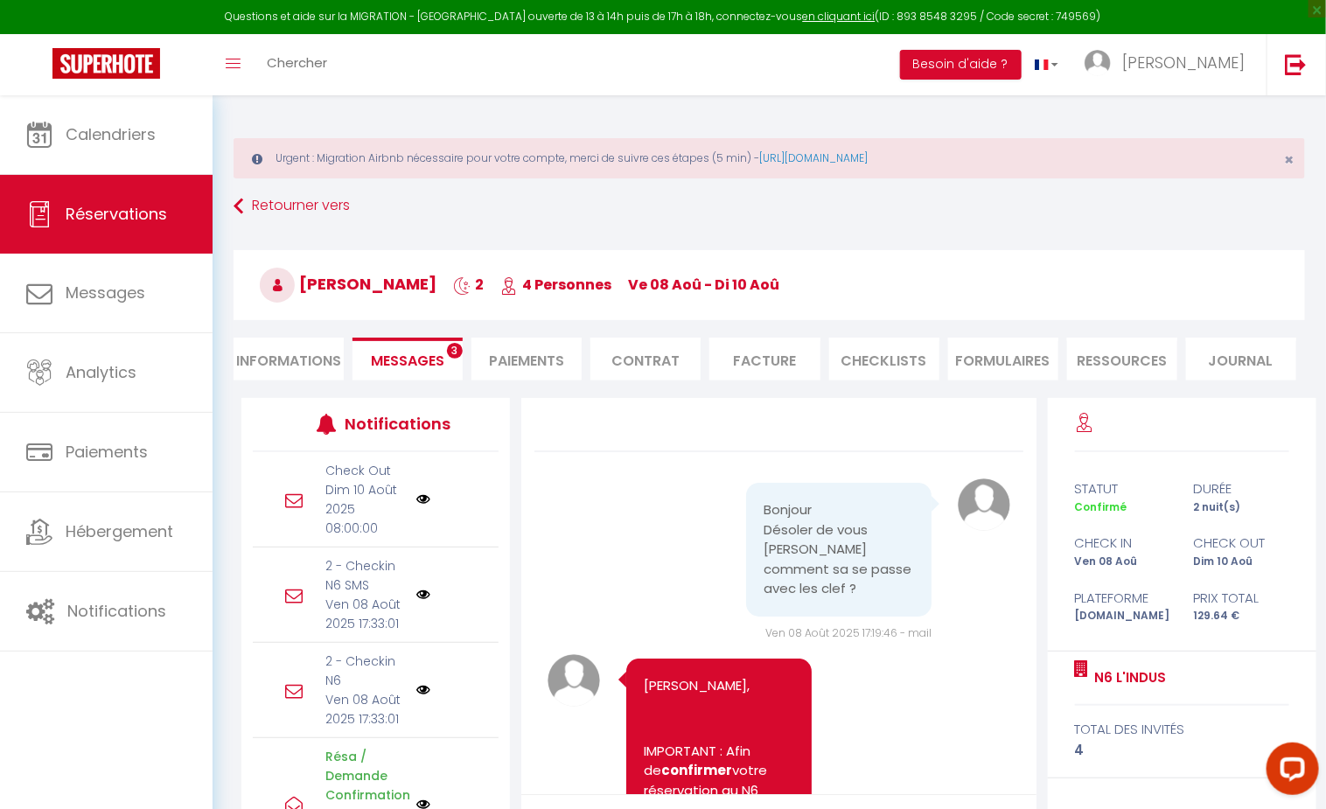
scroll to position [3701, 0]
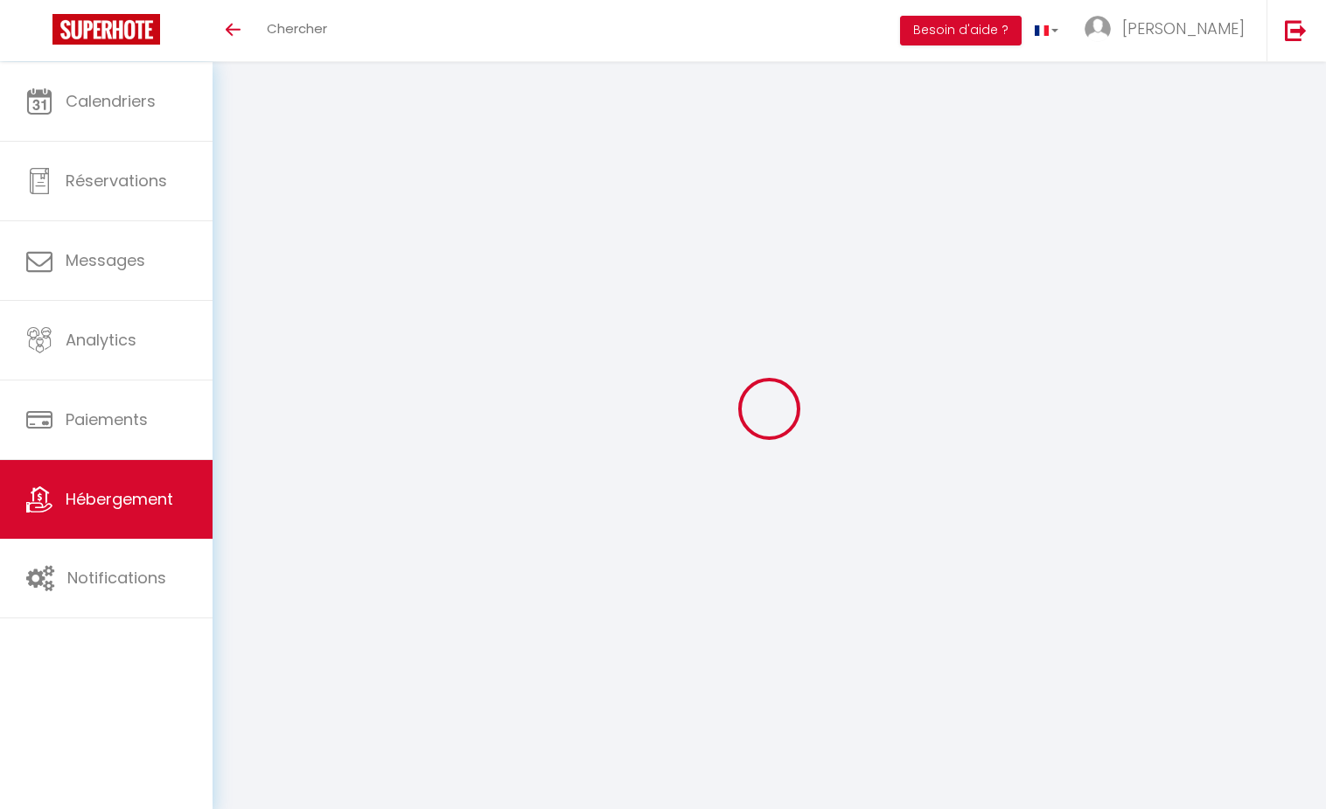
select select "3"
select select "2"
select select "1"
select select
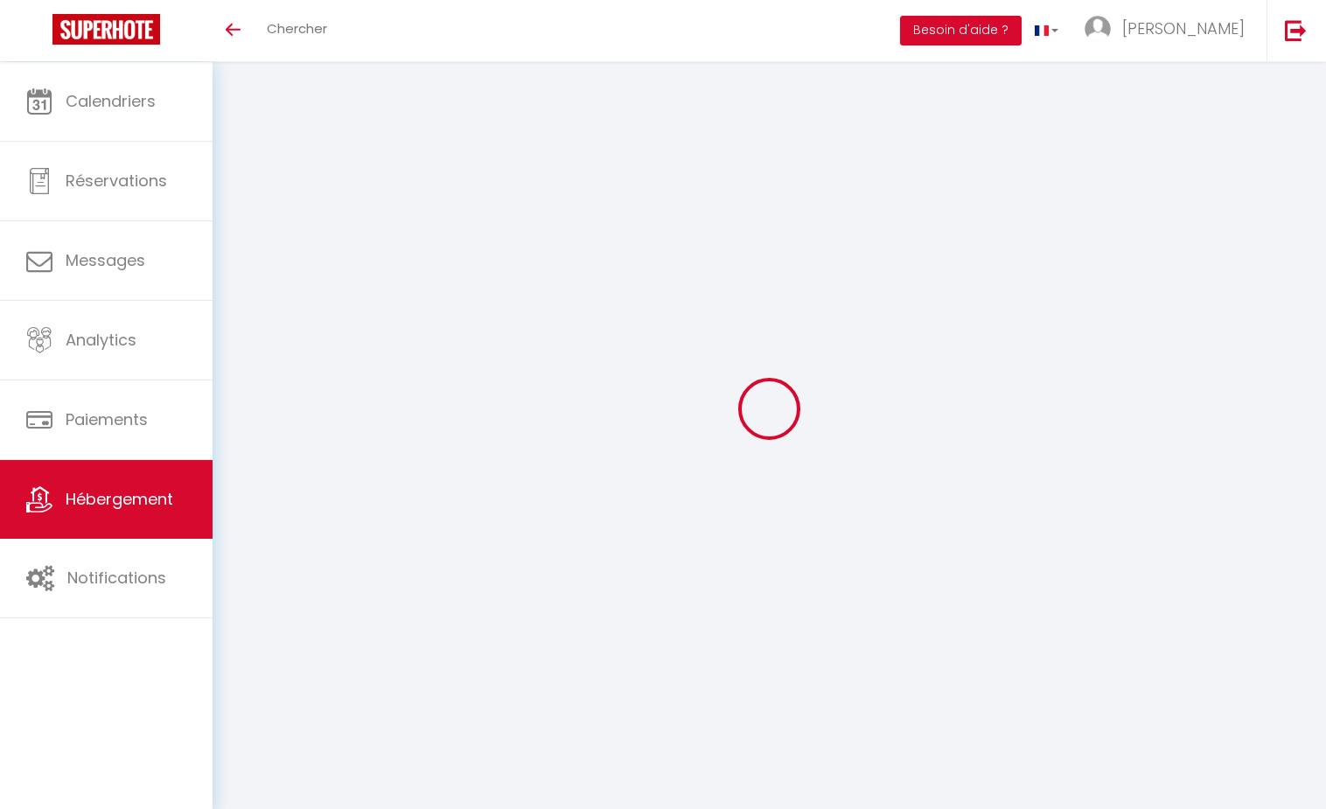
select select "28"
select select
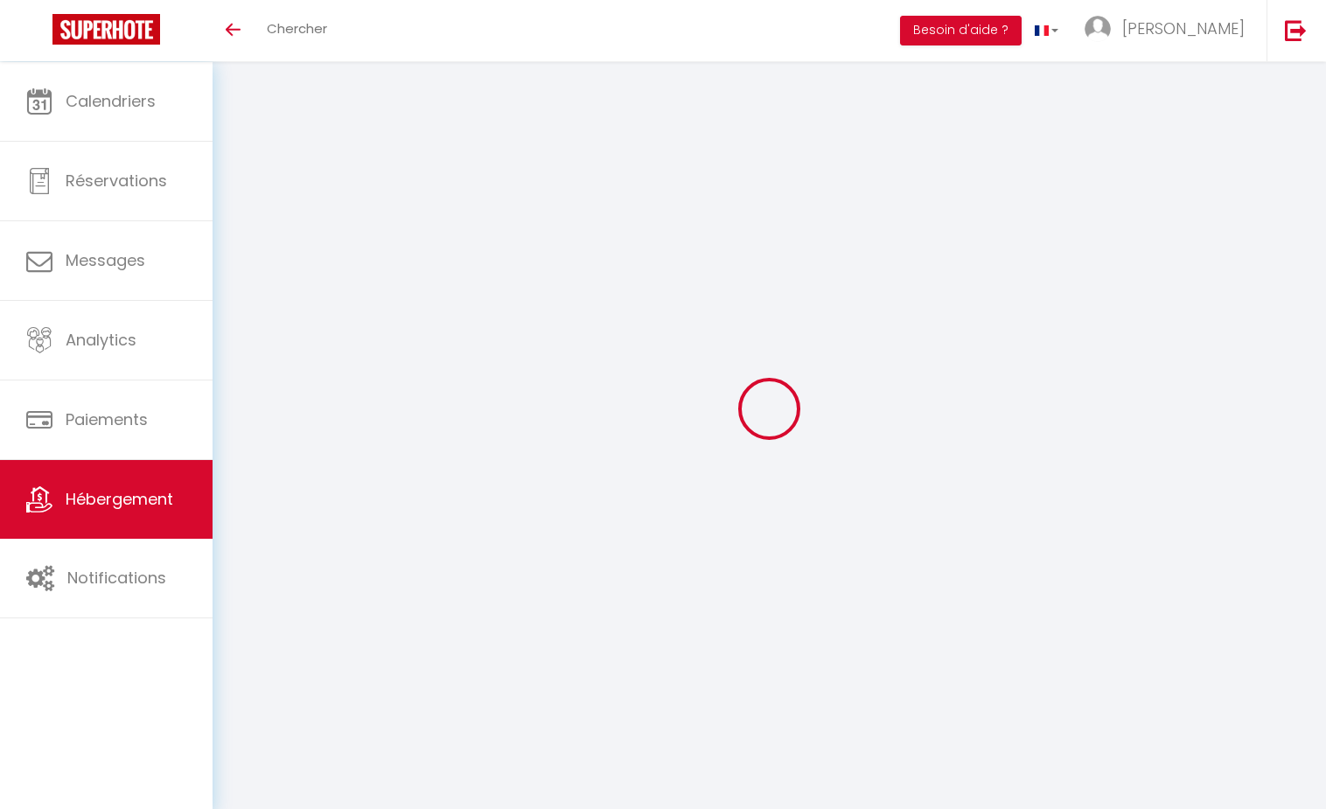
select select
checkbox input "false"
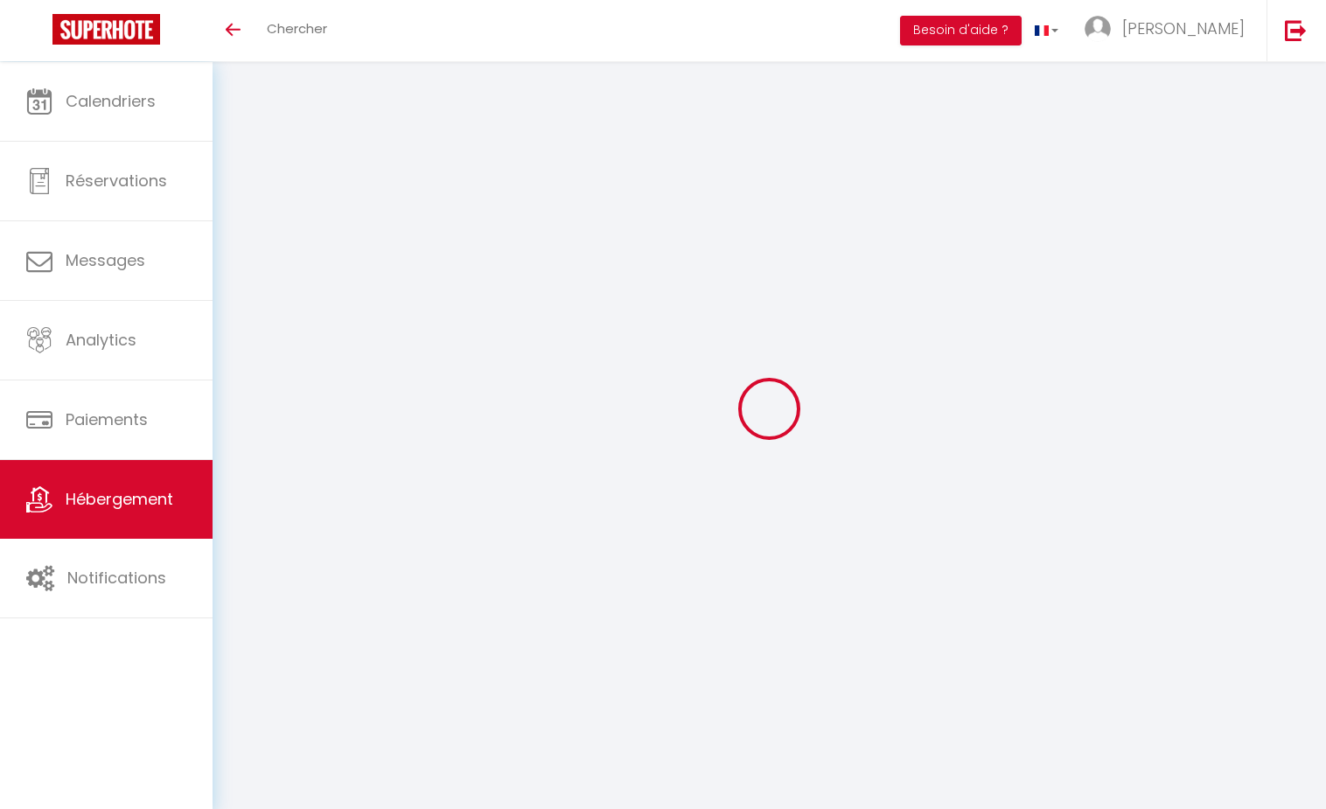
checkbox input "false"
select select
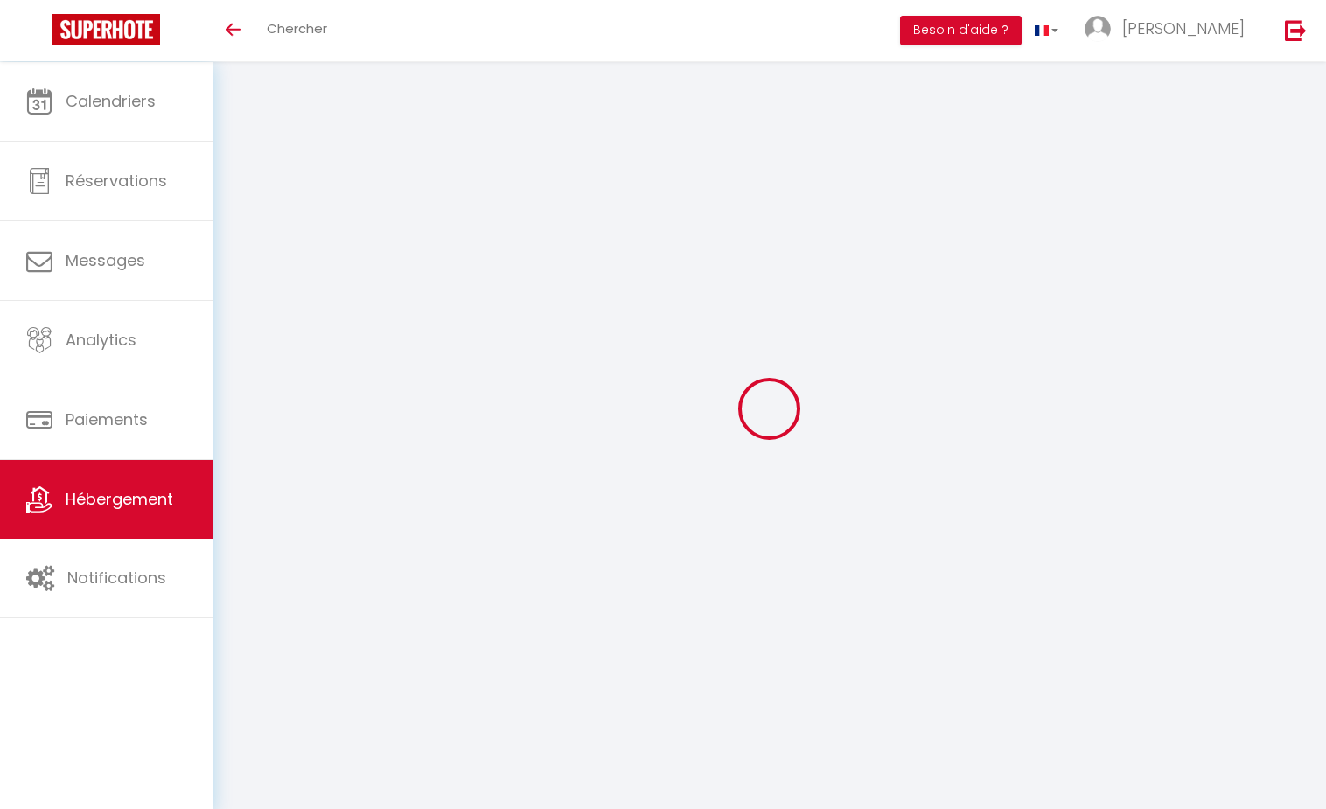
select select
checkbox input "false"
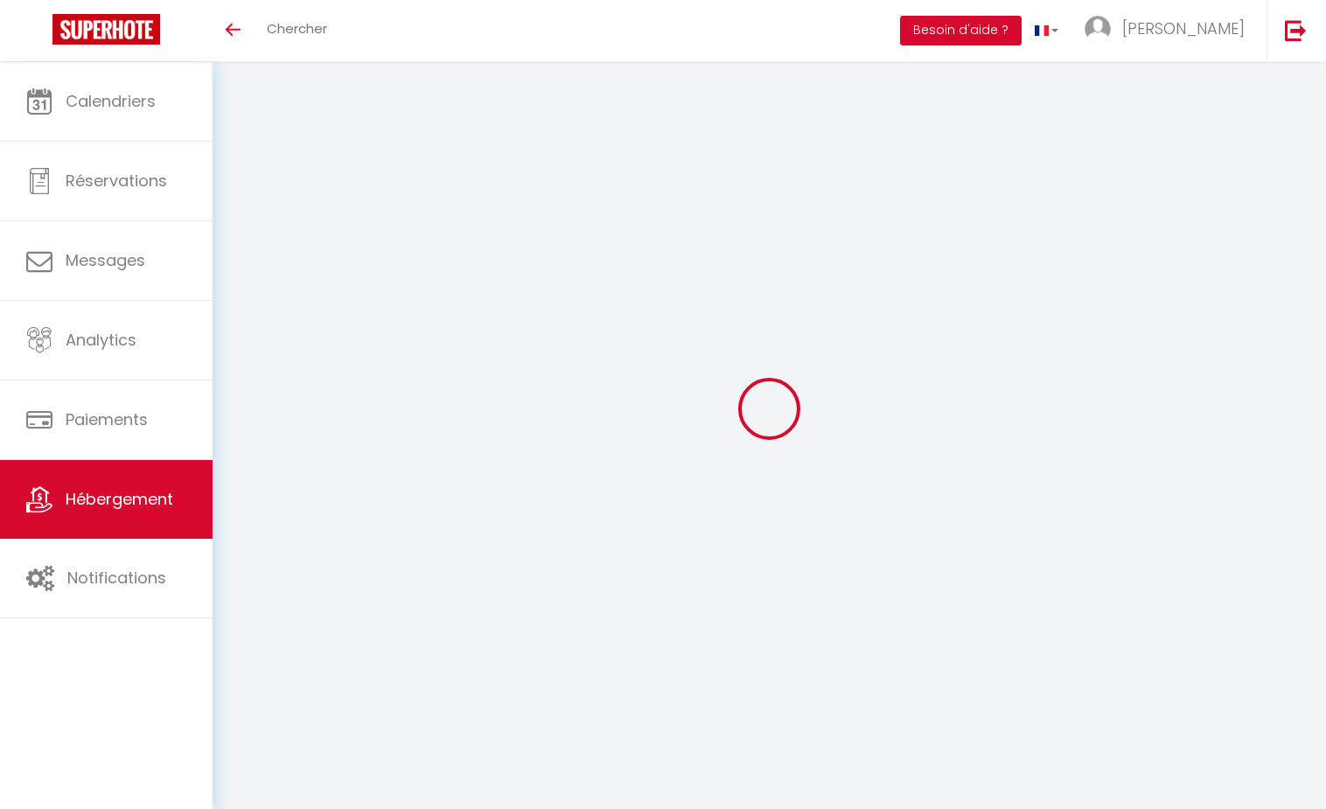
checkbox input "false"
select select
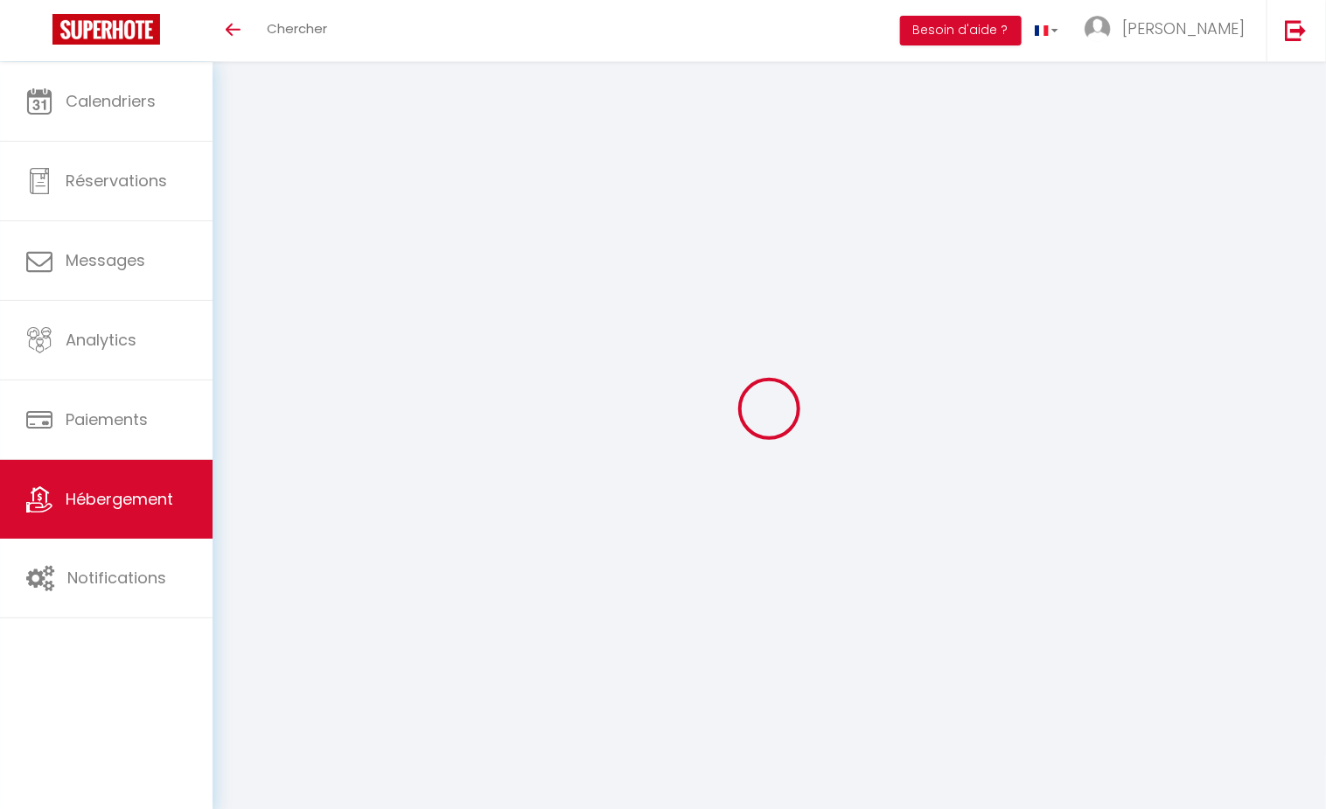
type input "N6 L'indus"
type input "60"
type input "10"
type input "5"
type input "1000"
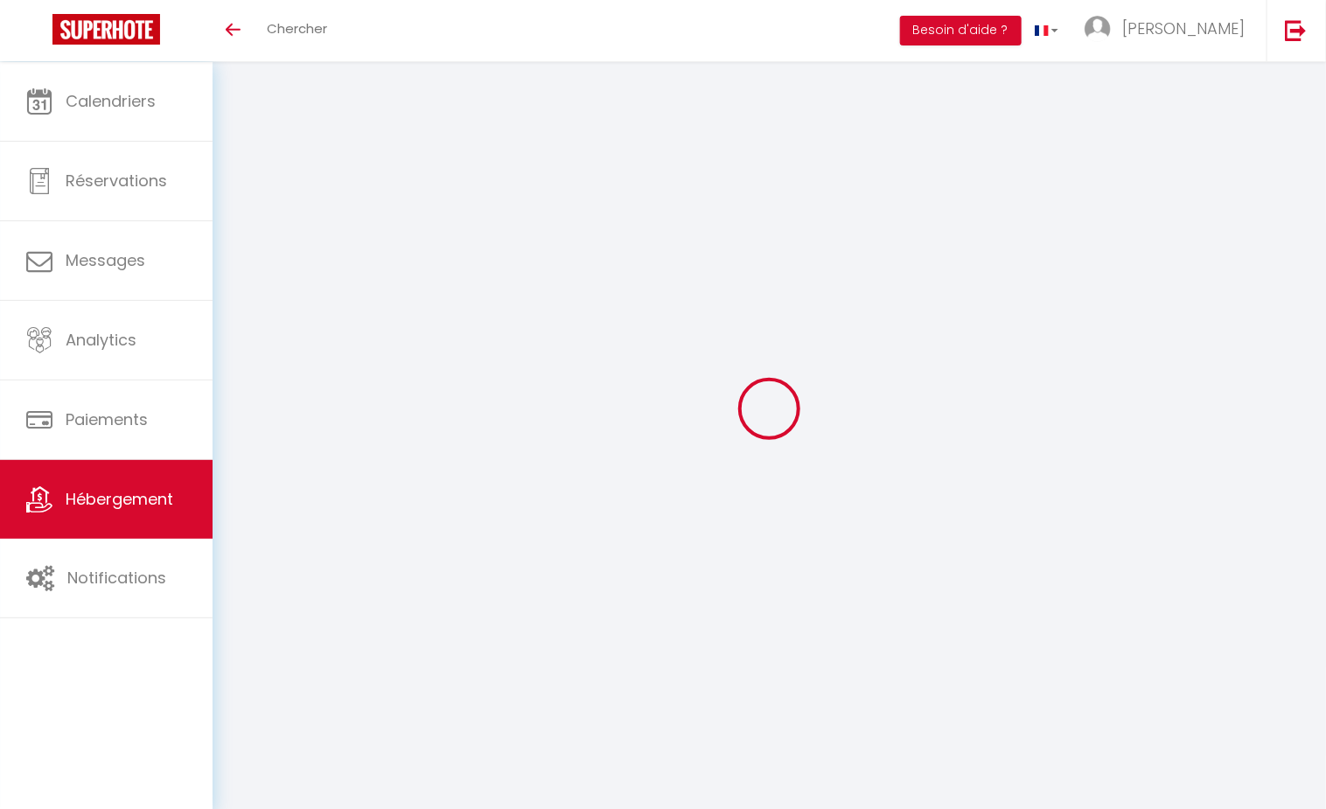
select select
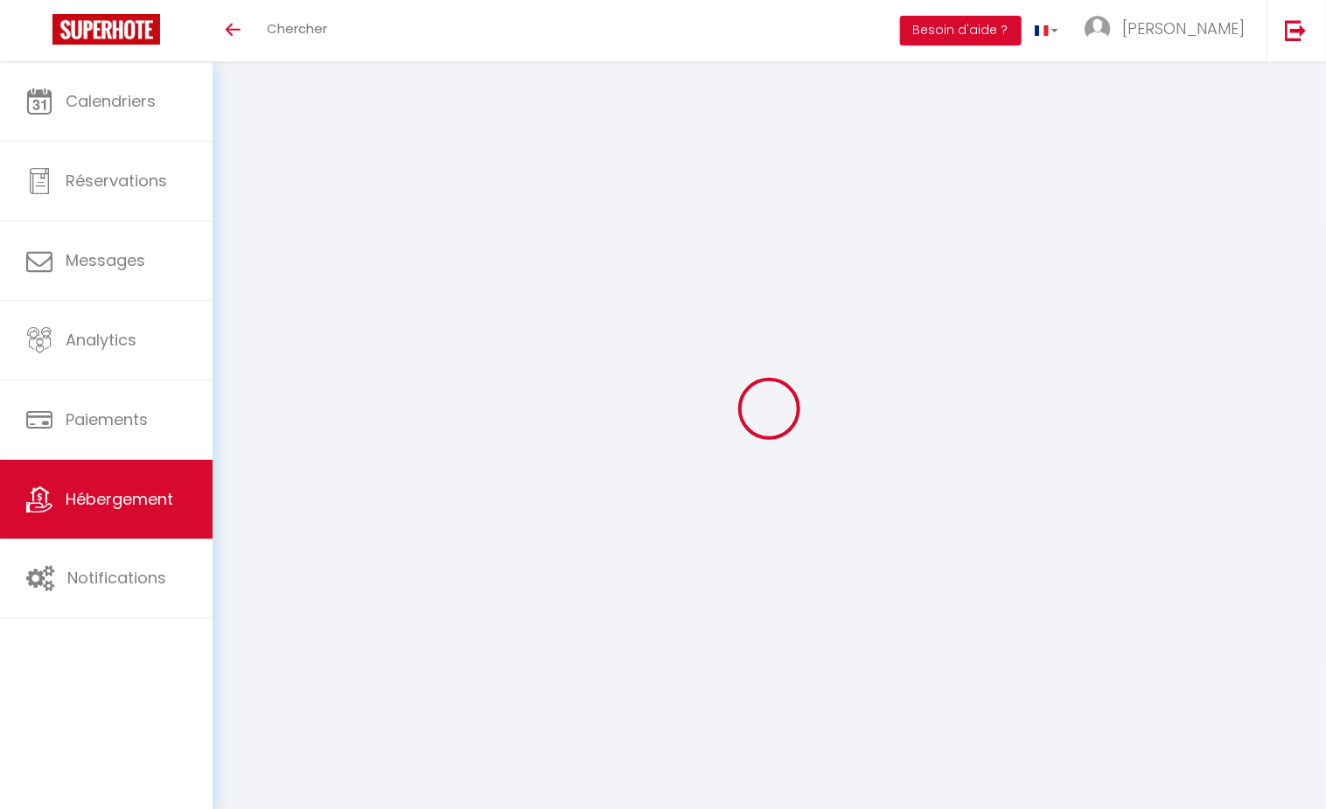
type input "[STREET_ADDRESS]"
type input "62400"
type input "[PERSON_NAME]"
type input "[PERSON_NAME][EMAIL_ADDRESS][DOMAIN_NAME]"
select select
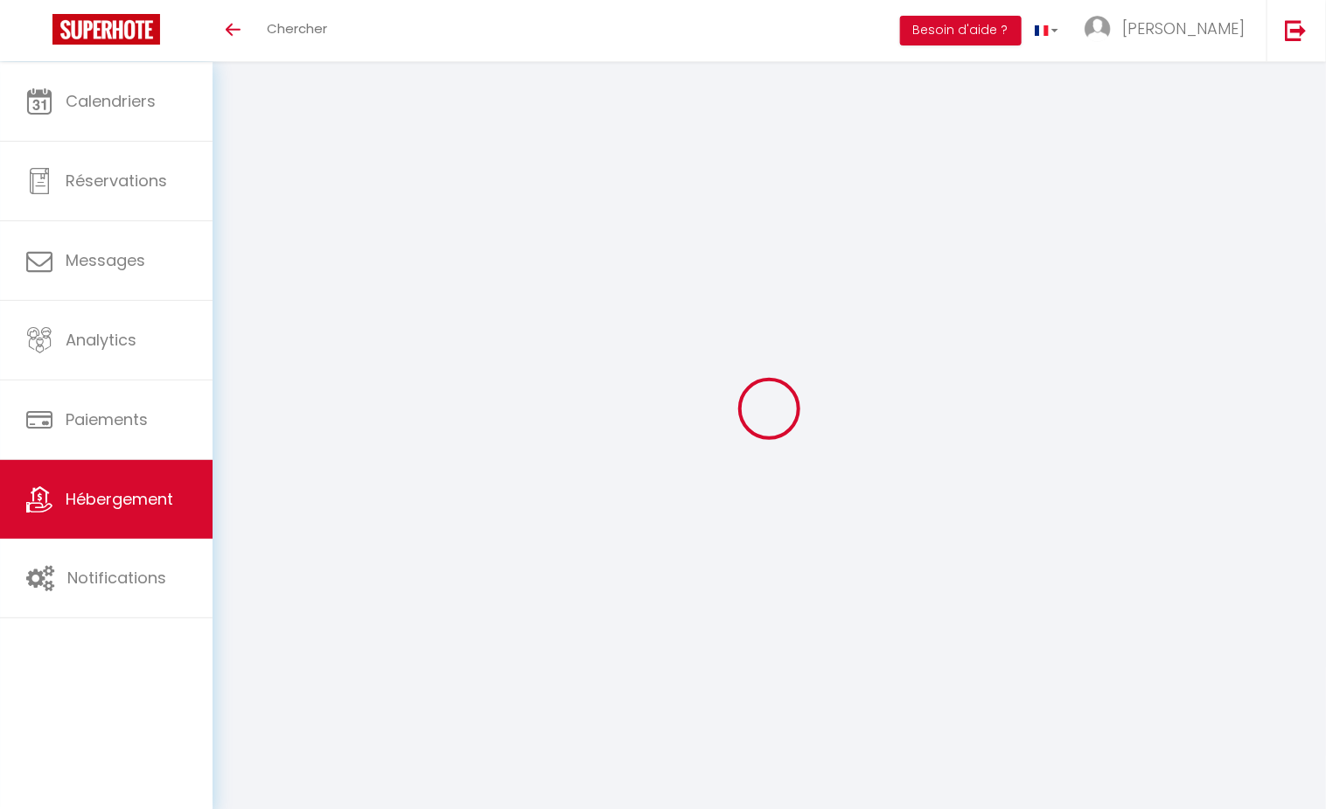
checkbox input "true"
checkbox input "false"
checkbox input "true"
radio input "true"
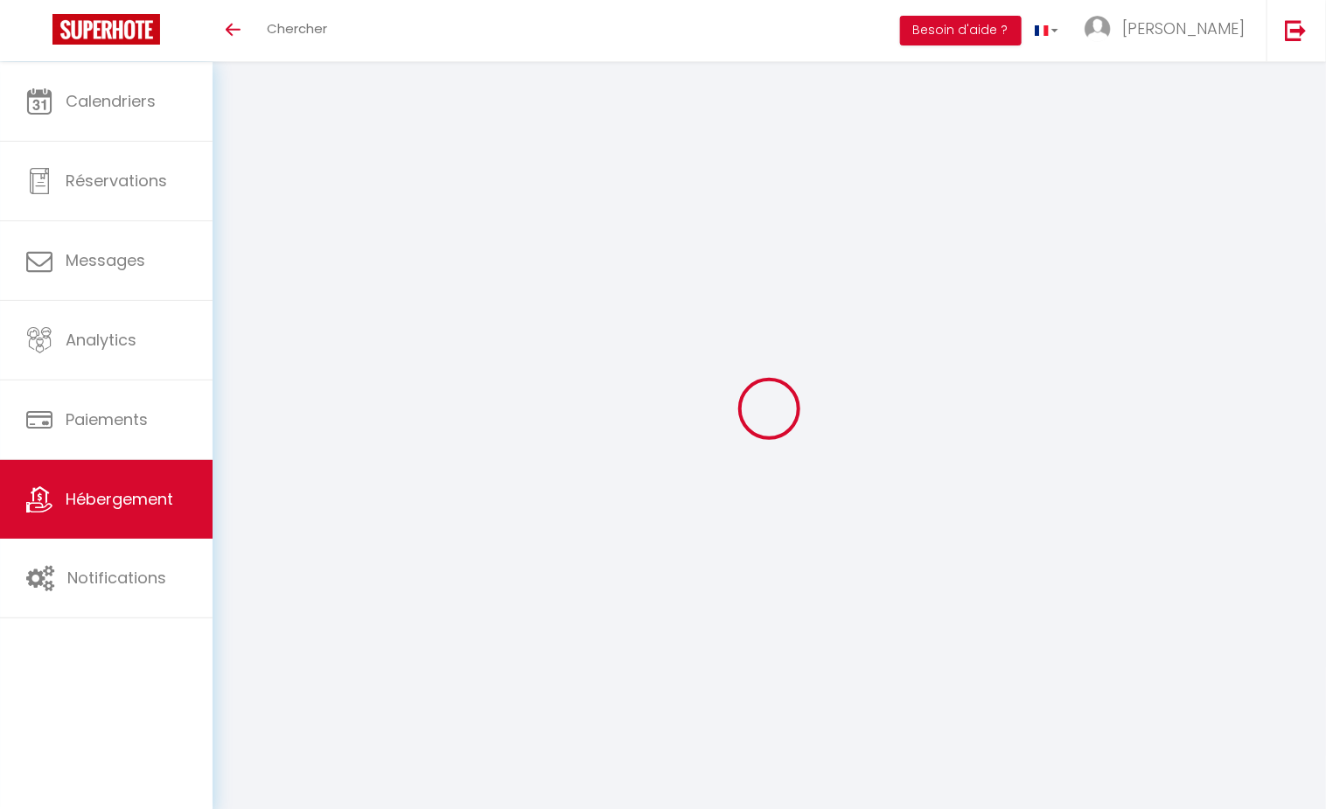
type input "0"
select select
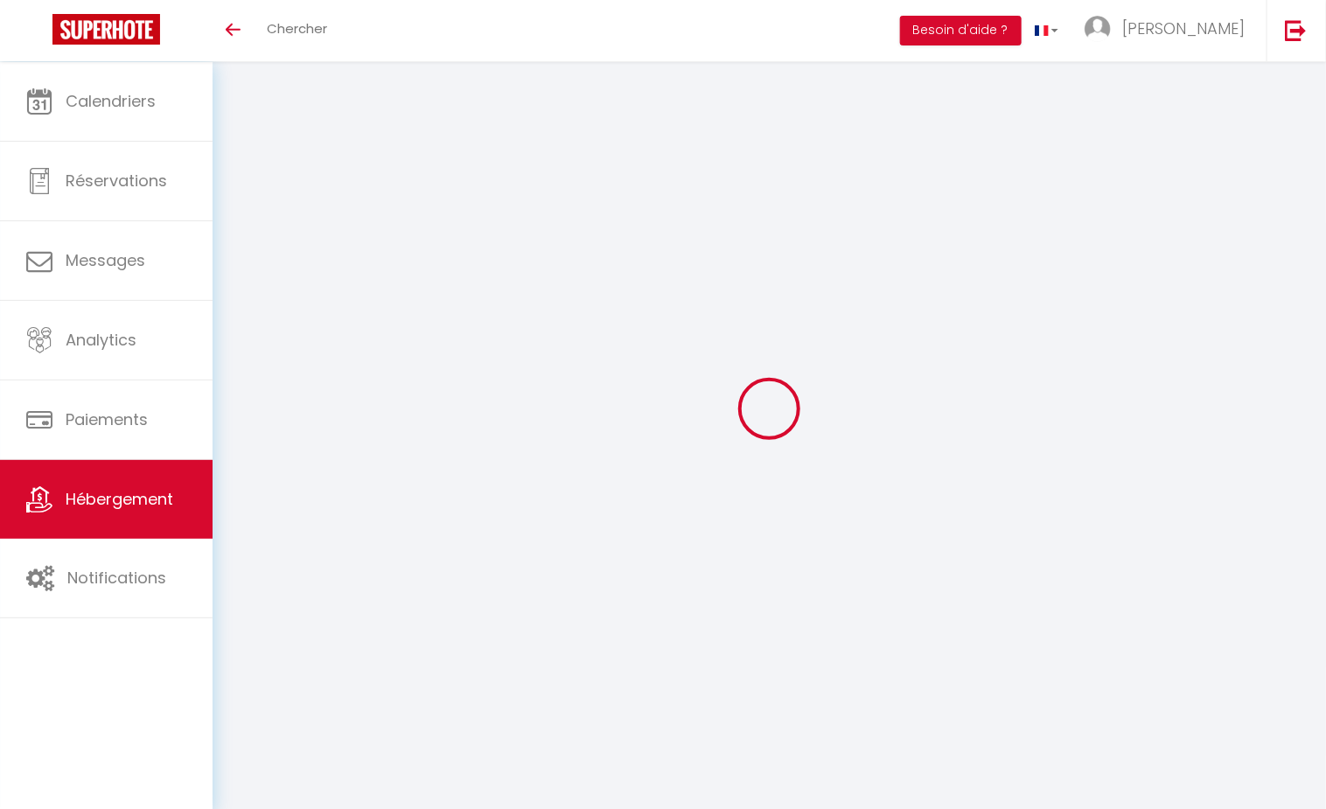
select select
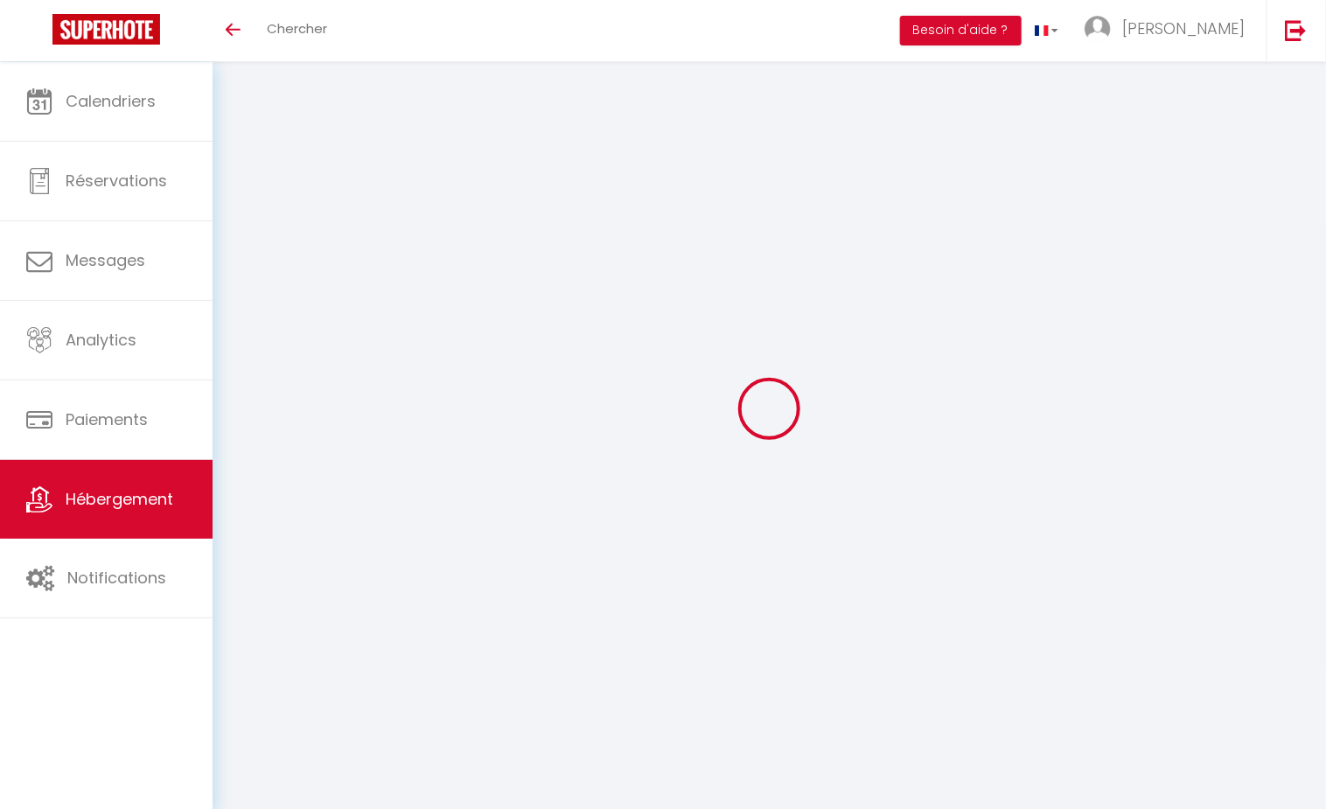
checkbox input "true"
checkbox input "false"
checkbox input "true"
select select
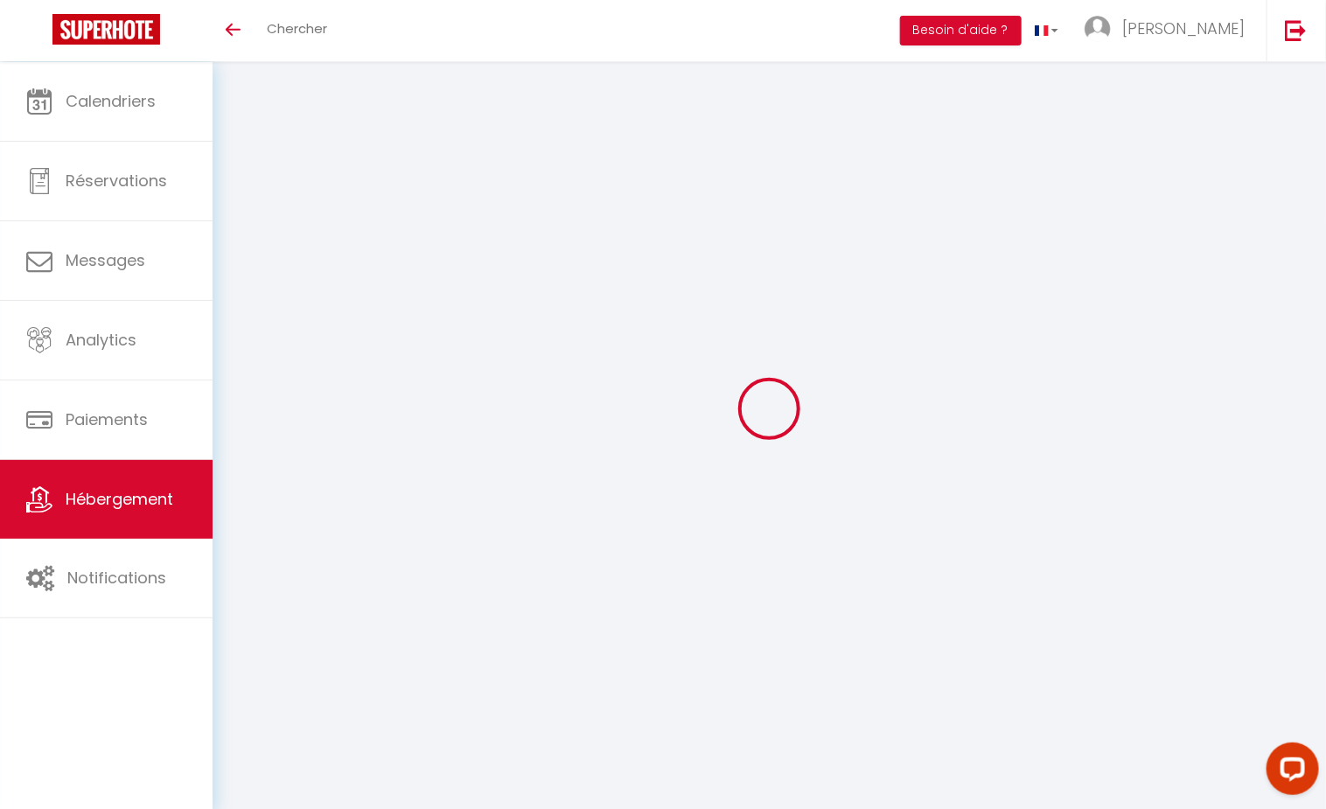
select select
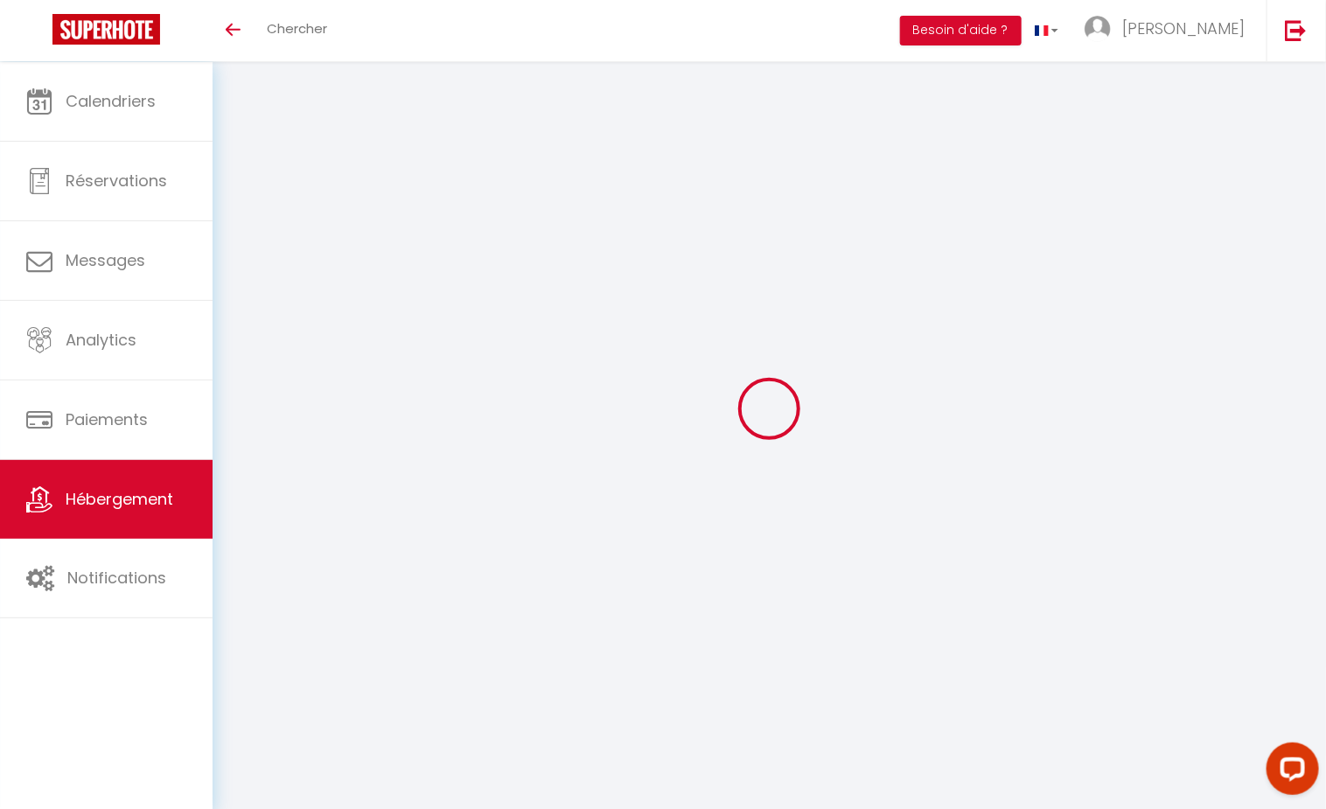
checkbox input "true"
checkbox input "false"
checkbox input "true"
select select
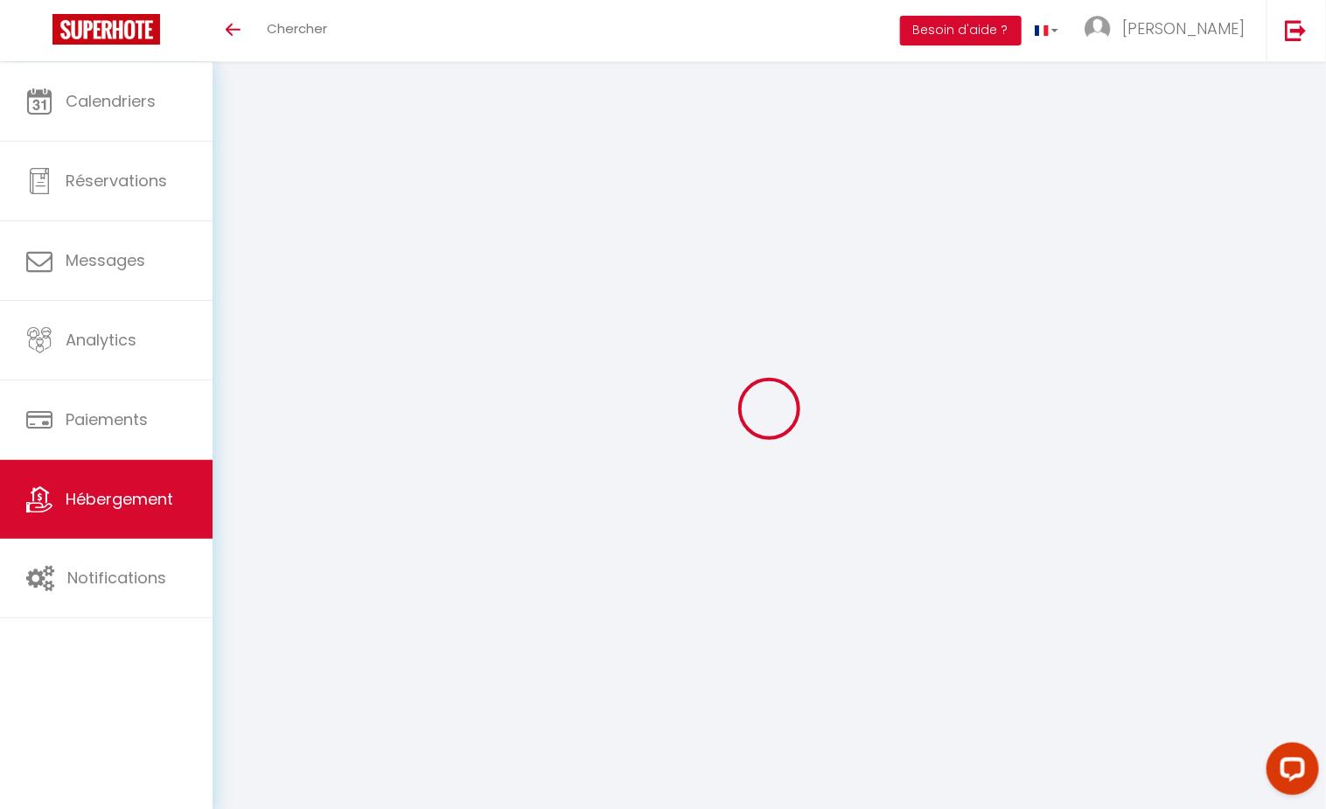
checkbox input "true"
checkbox input "false"
checkbox input "true"
select select
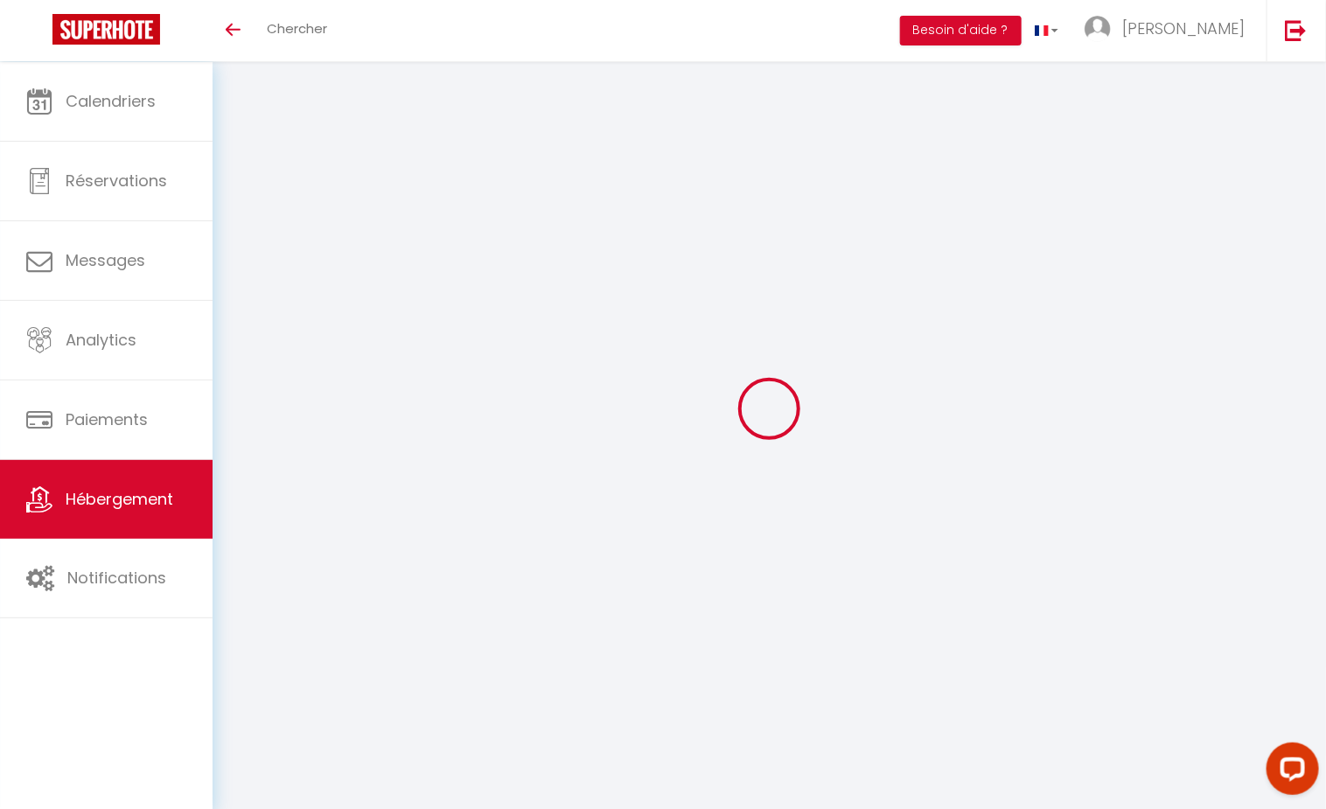
checkbox input "true"
checkbox input "false"
checkbox input "true"
select select "17:00"
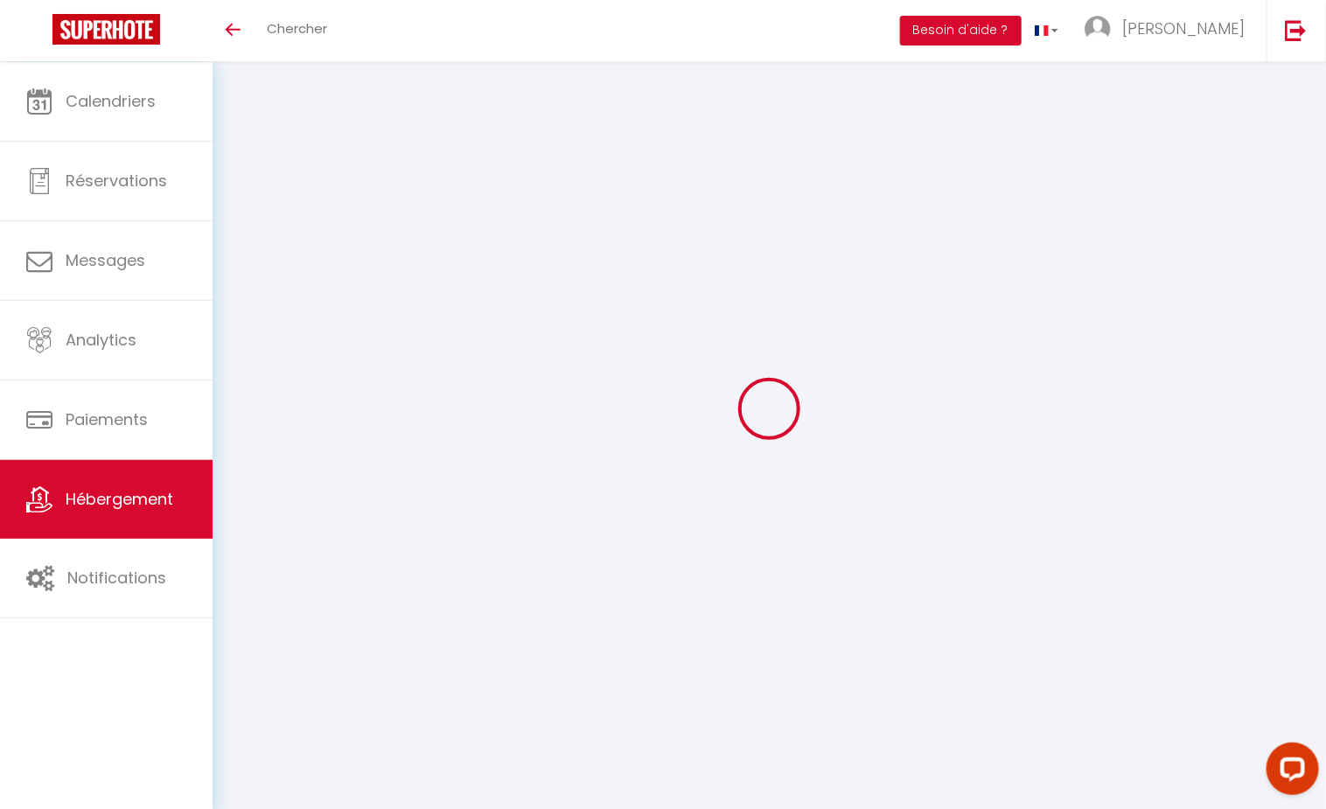
select select "23:45"
select select "12:00"
select select "30"
select select "120"
select select
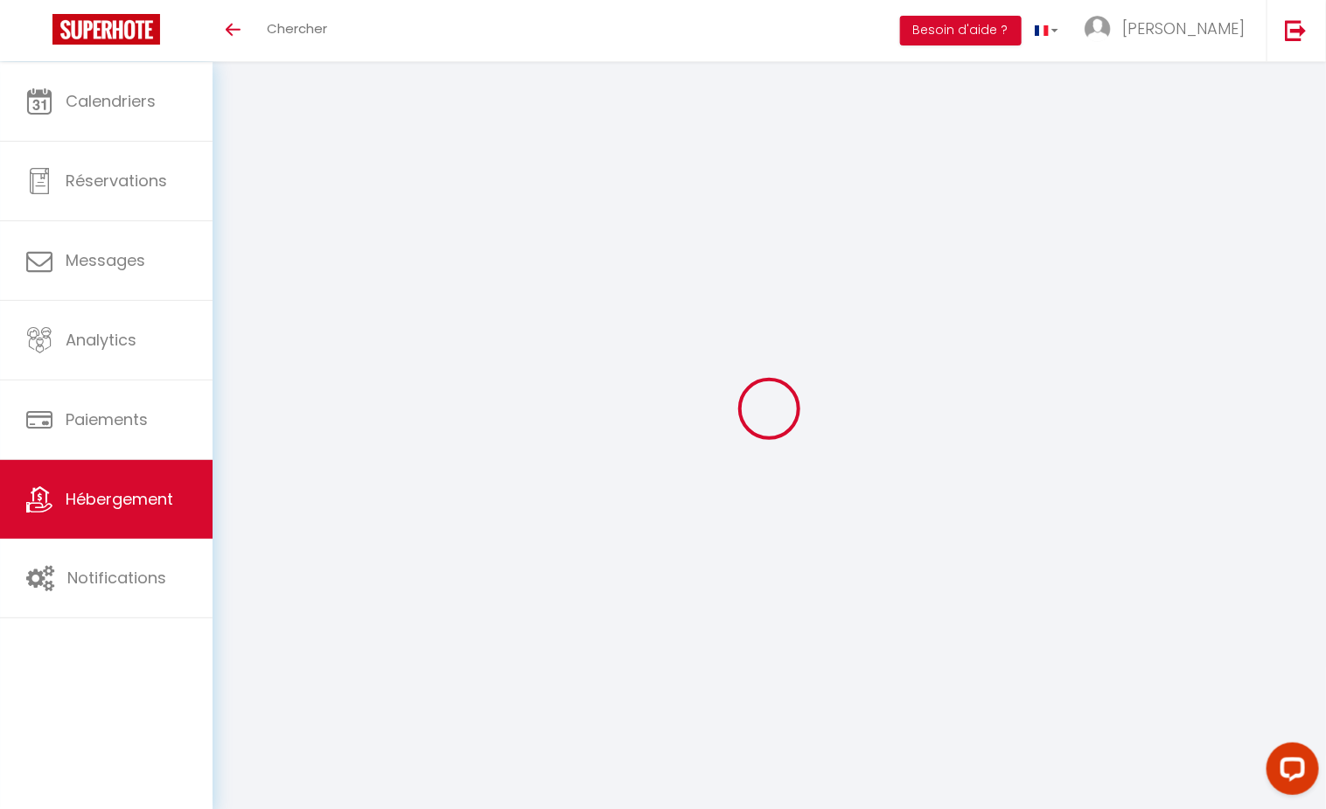
checkbox input "true"
checkbox input "false"
checkbox input "true"
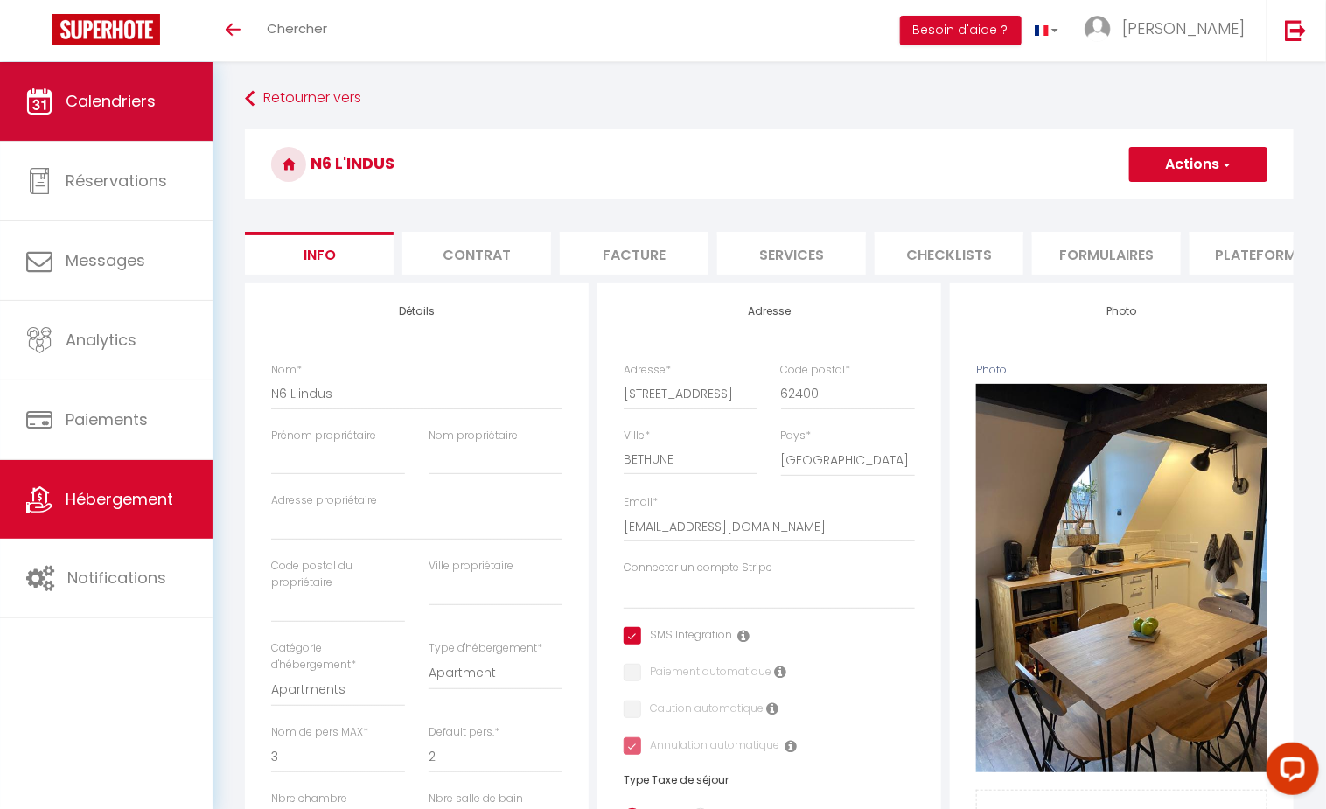
click at [133, 109] on span "Calendriers" at bounding box center [111, 101] width 90 height 22
